Goal: Information Seeking & Learning: Understand process/instructions

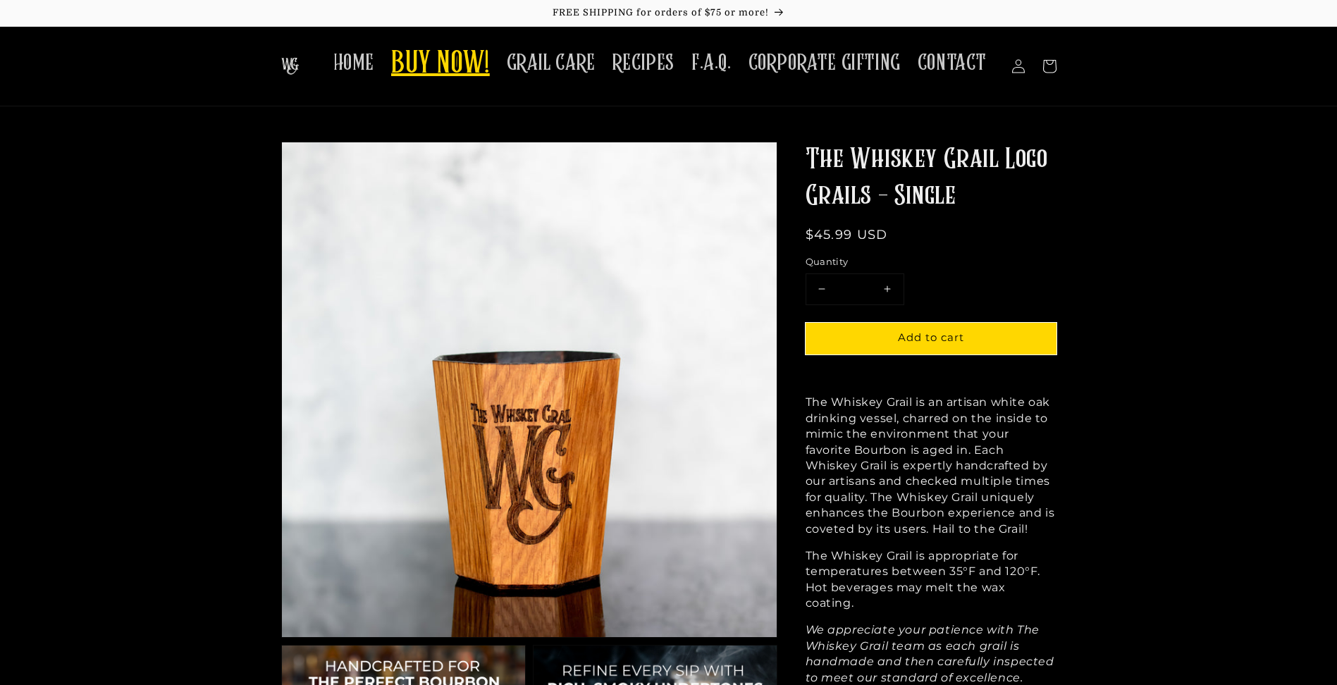
click at [449, 61] on span "BUY NOW!" at bounding box center [440, 64] width 99 height 39
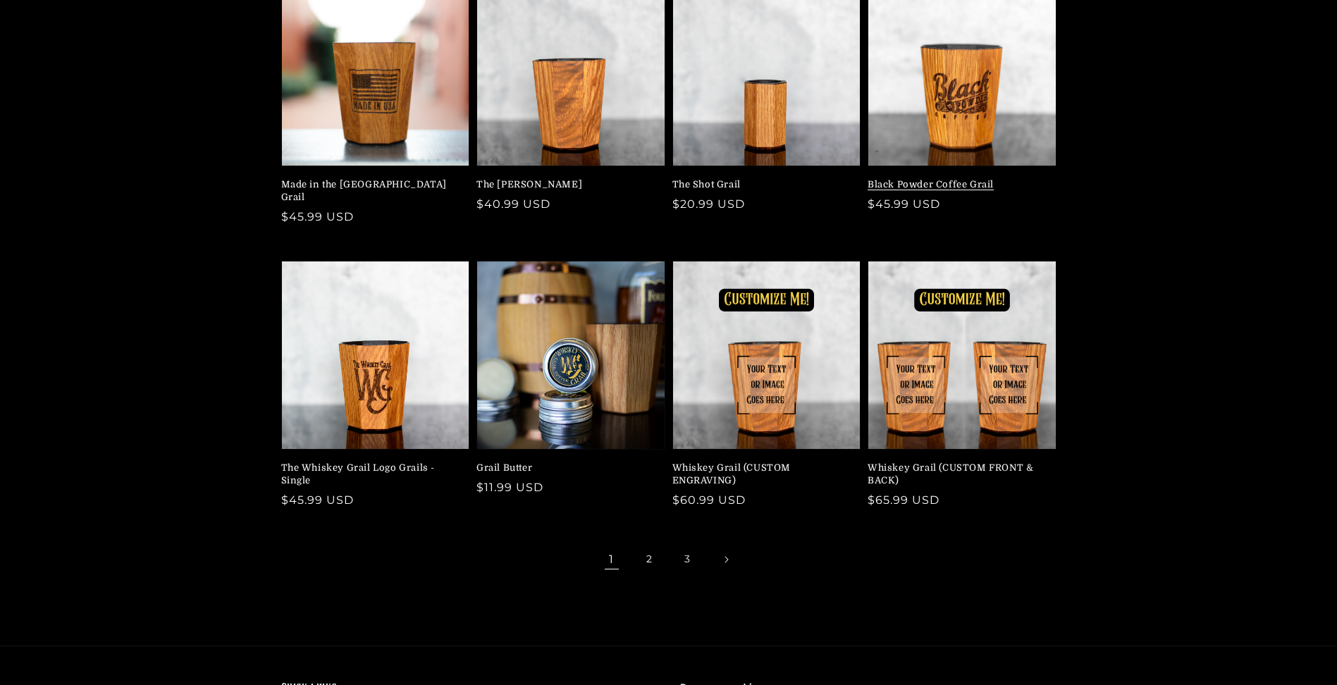
scroll to position [211, 0]
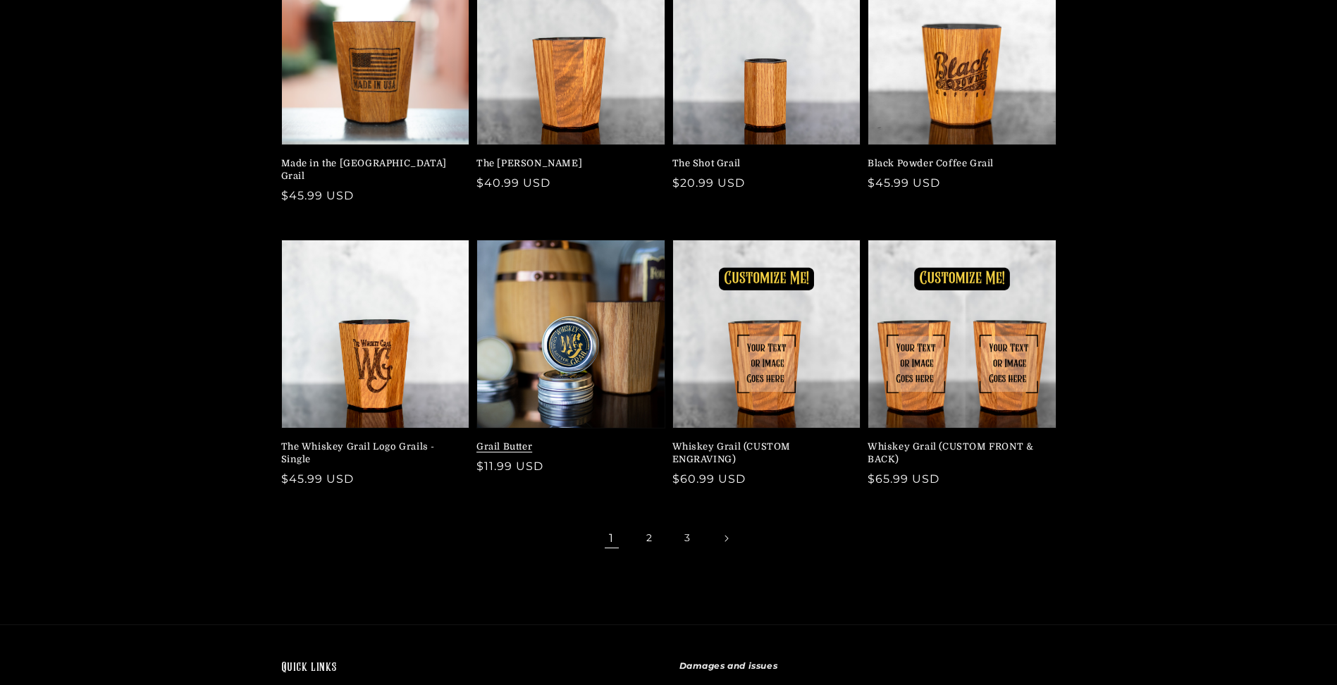
click at [565, 440] on link "Grail Butter" at bounding box center [566, 446] width 180 height 13
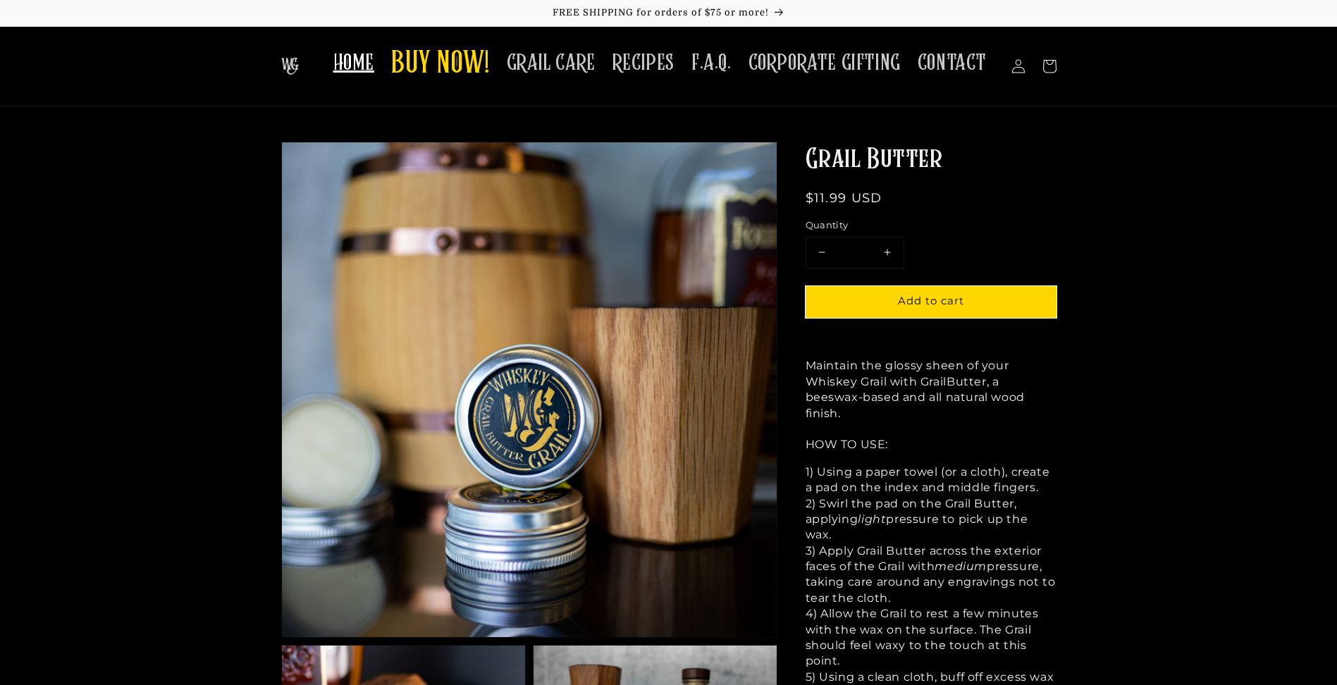
click at [374, 73] on span "HOME" at bounding box center [353, 62] width 41 height 27
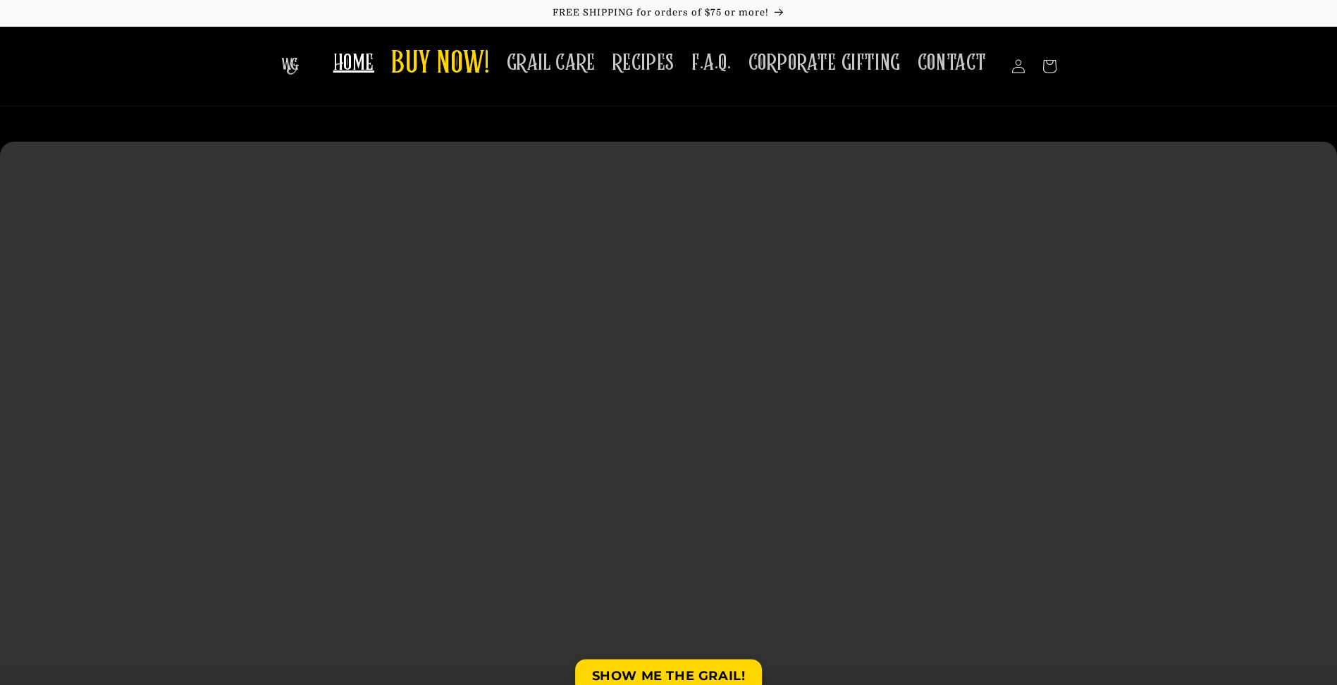
click at [299, 64] on img at bounding box center [290, 66] width 18 height 17
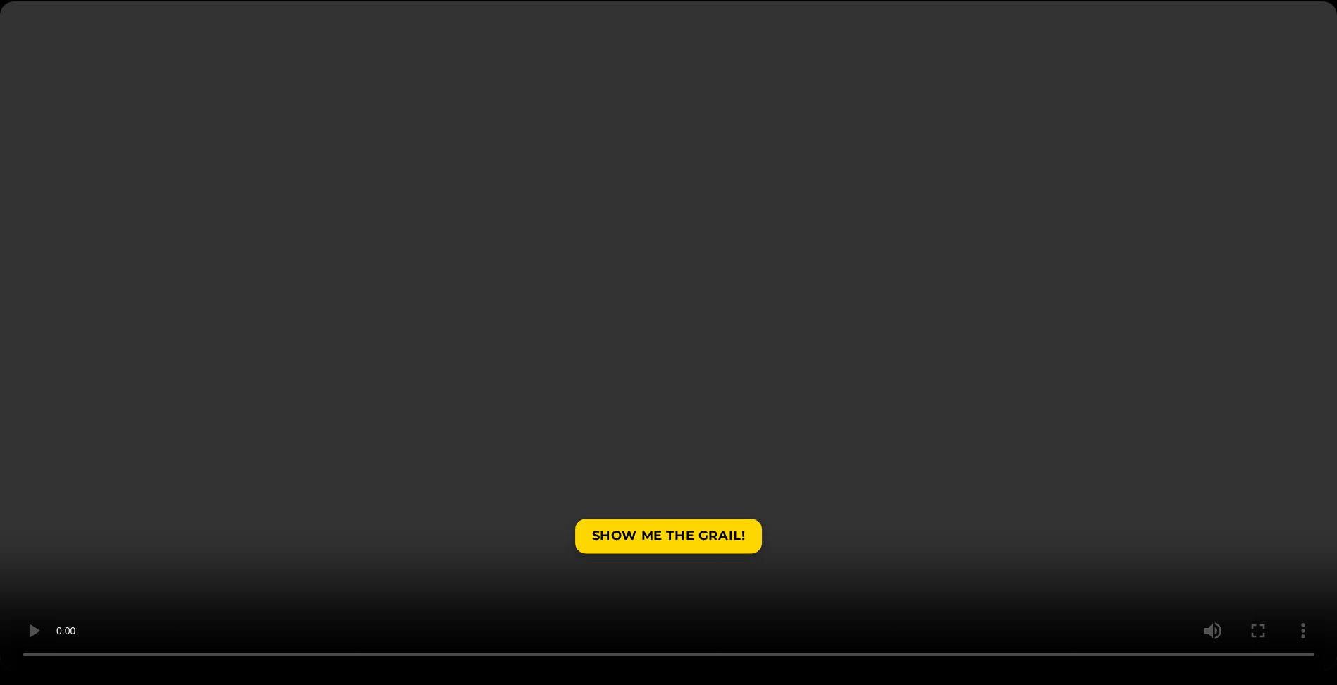
scroll to position [141, 0]
click at [631, 545] on link "SHOW ME THE GRAIL!" at bounding box center [668, 536] width 187 height 35
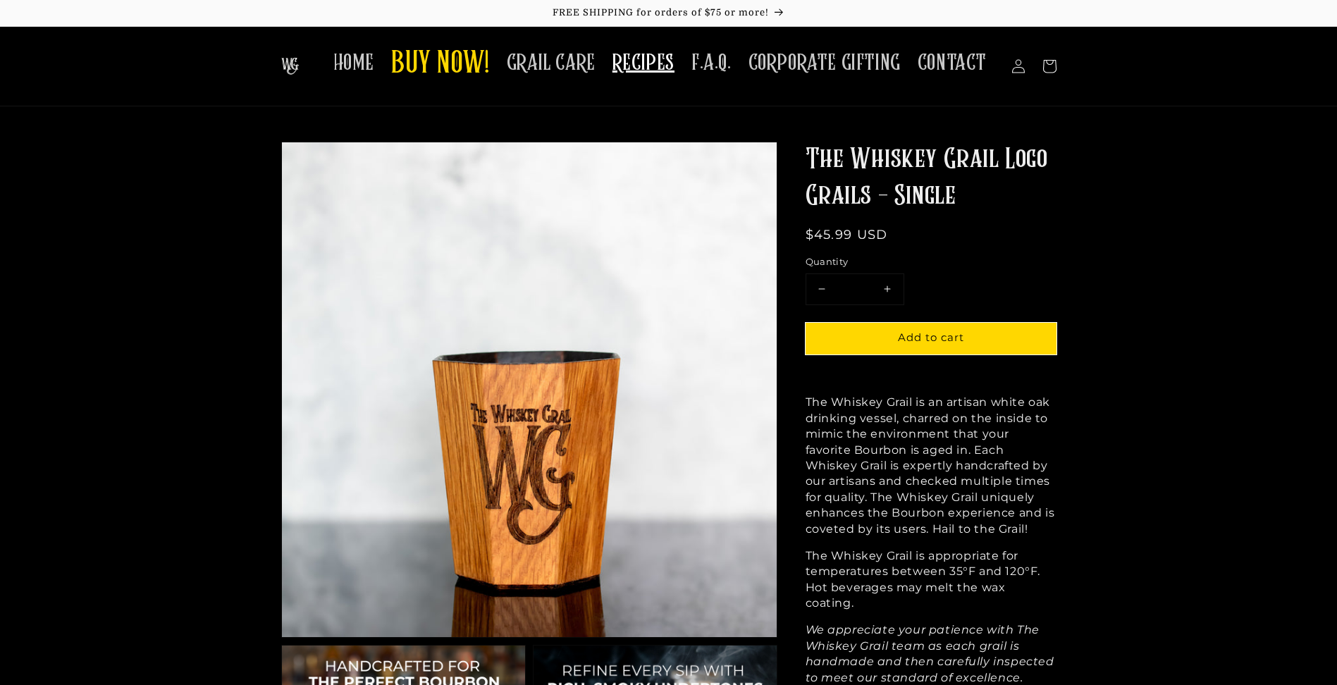
click at [663, 73] on span "RECIPES" at bounding box center [643, 62] width 62 height 27
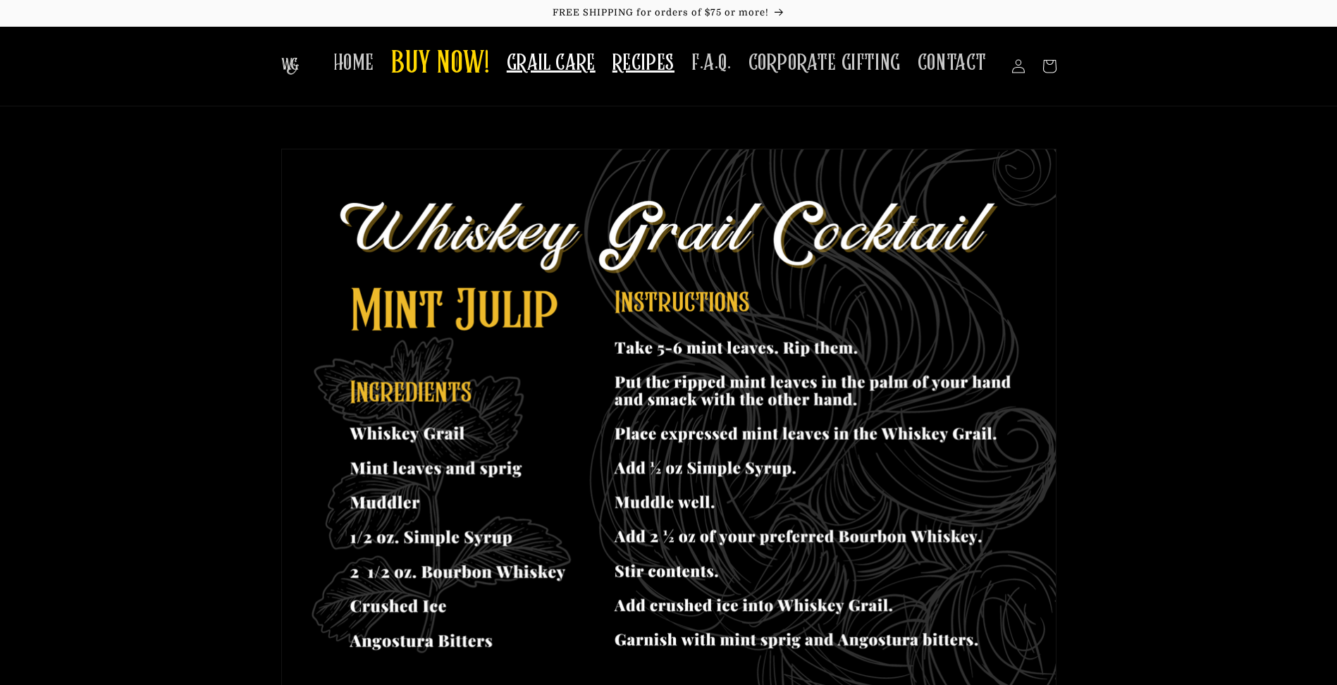
click at [550, 57] on span "GRAIL CARE" at bounding box center [551, 62] width 89 height 27
